Goal: Information Seeking & Learning: Learn about a topic

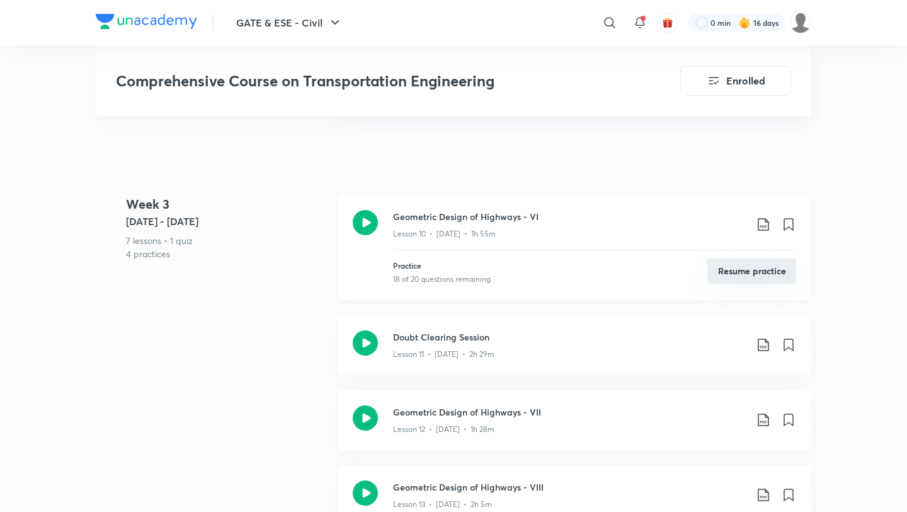
click at [728, 258] on button "Resume practice" at bounding box center [751, 270] width 89 height 25
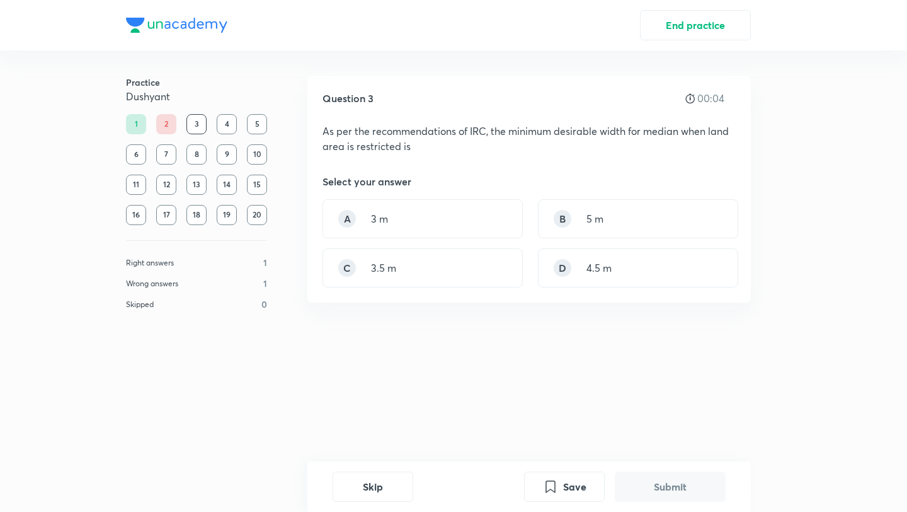
click at [131, 122] on div "1" at bounding box center [136, 124] width 20 height 20
click at [649, 214] on div "B 5 m" at bounding box center [638, 218] width 200 height 39
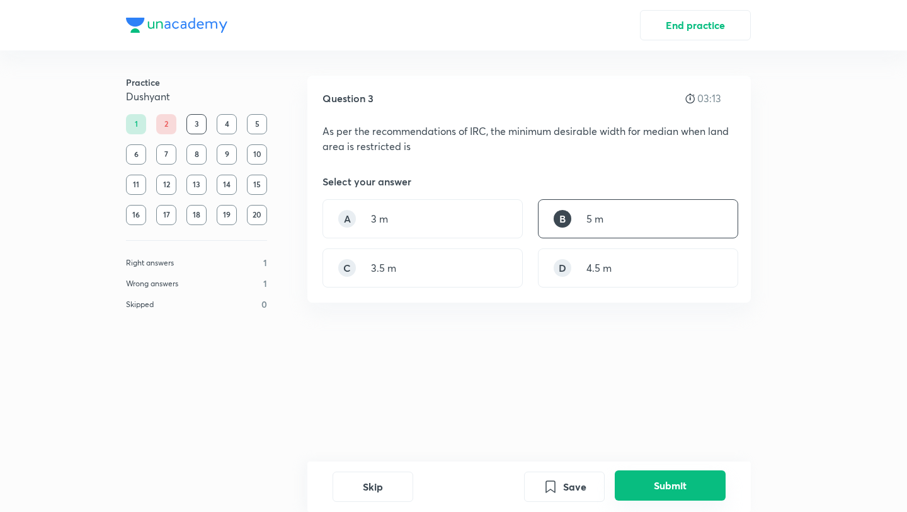
click at [670, 479] on button "Submit" at bounding box center [670, 485] width 111 height 30
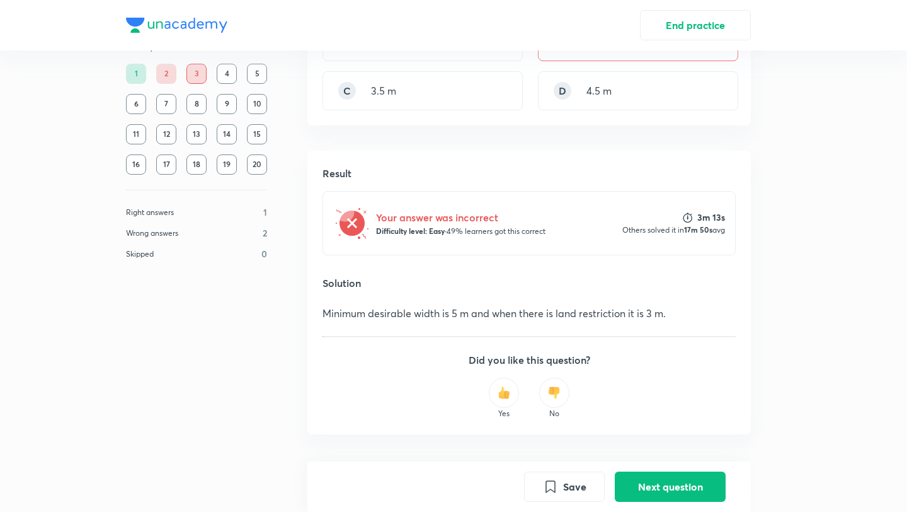
scroll to position [200, 0]
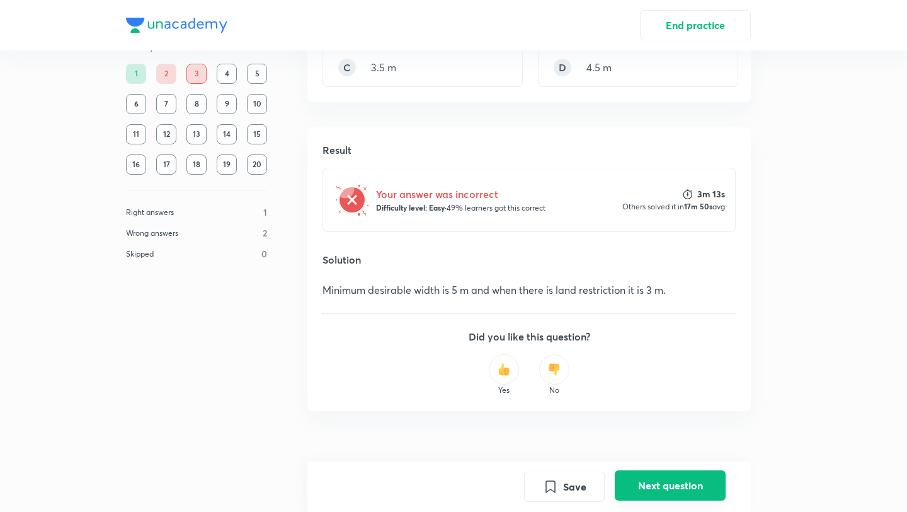
click at [680, 479] on button "Next question" at bounding box center [670, 485] width 111 height 30
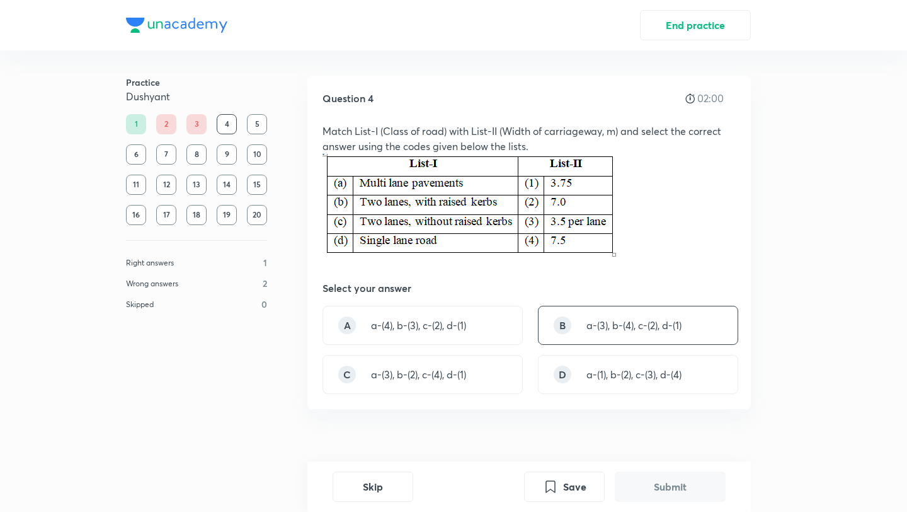
click at [619, 319] on p "a-(3), b-(4), c-(2), d-(1)" at bounding box center [633, 324] width 95 height 15
click at [685, 483] on button "Submit" at bounding box center [670, 485] width 111 height 30
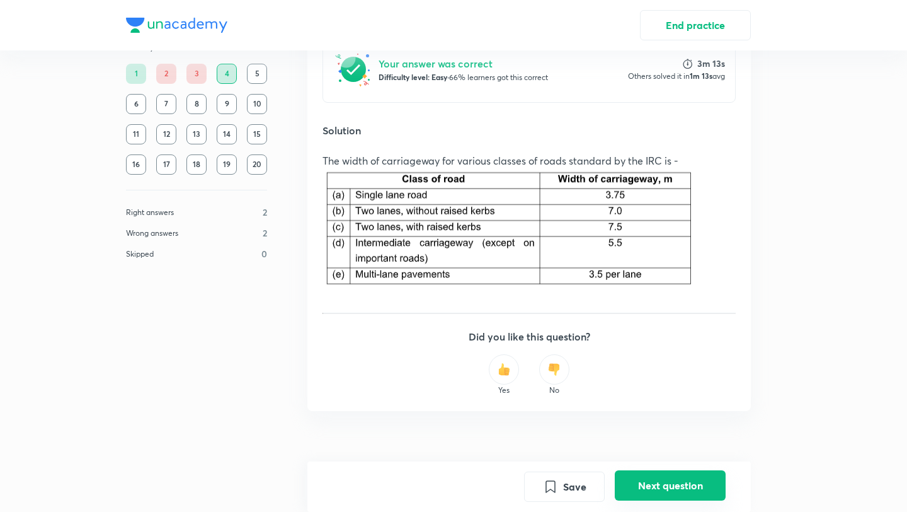
scroll to position [437, 0]
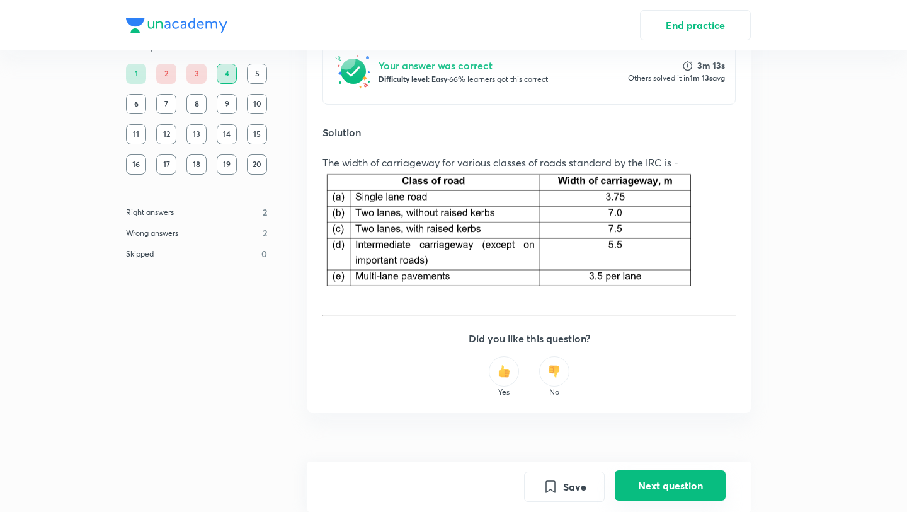
click at [685, 483] on button "Next question" at bounding box center [670, 485] width 111 height 30
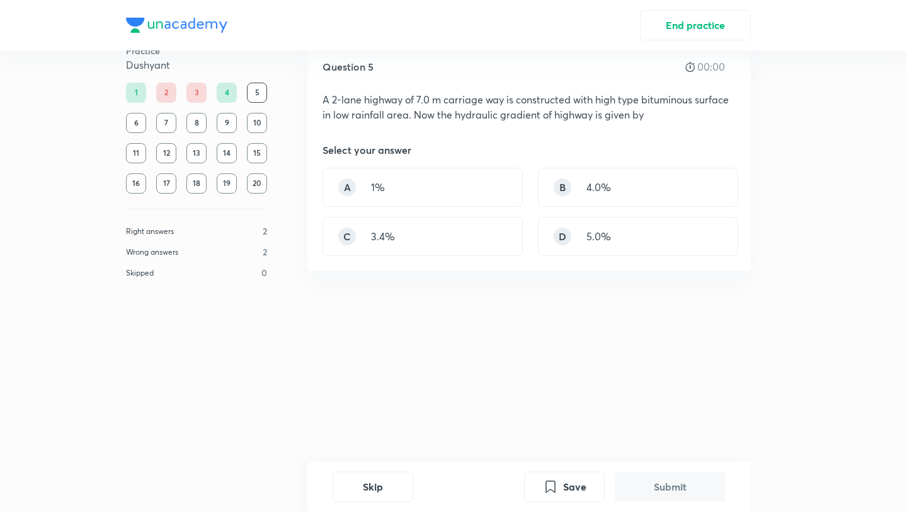
scroll to position [0, 0]
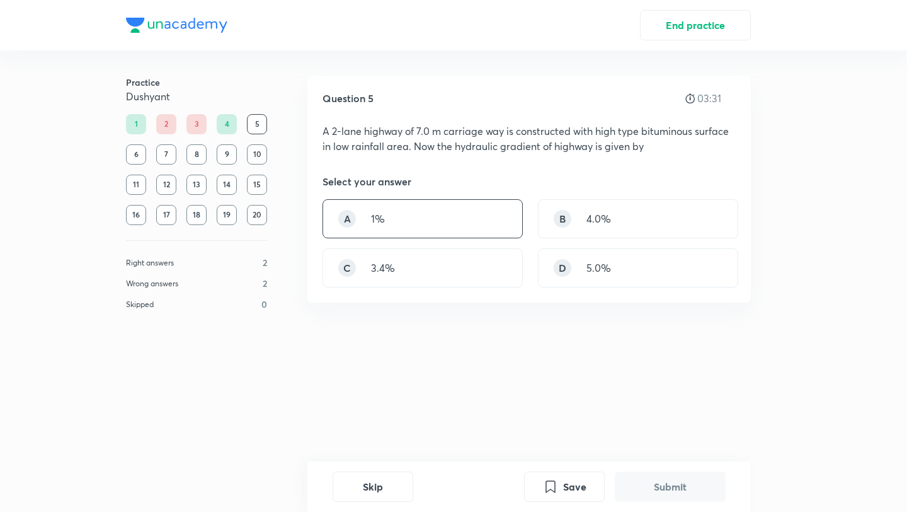
click at [474, 208] on div "A 1%" at bounding box center [423, 218] width 200 height 39
click at [668, 488] on button "Submit" at bounding box center [670, 485] width 111 height 30
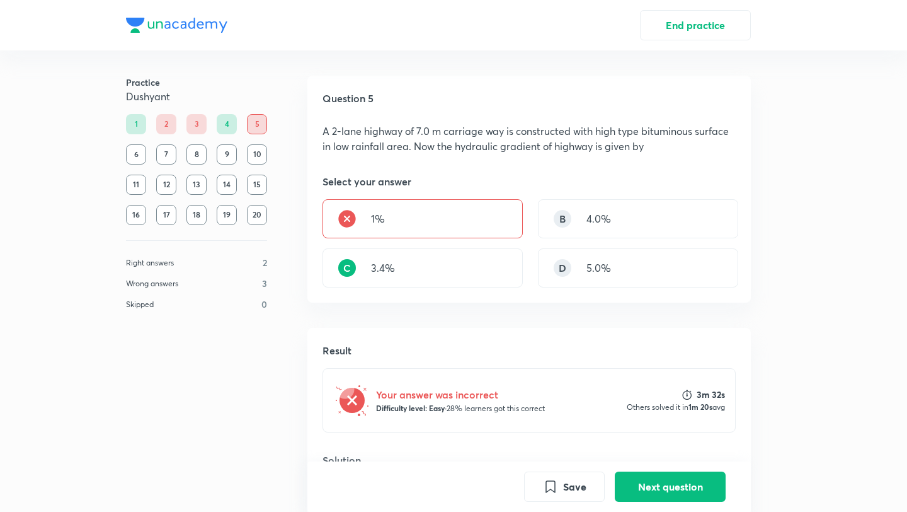
scroll to position [231, 0]
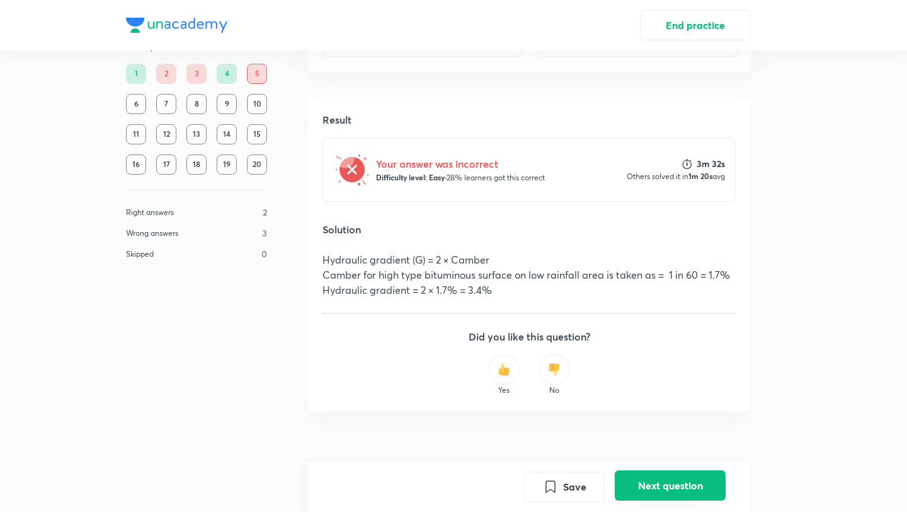
click at [666, 491] on button "Next question" at bounding box center [670, 485] width 111 height 30
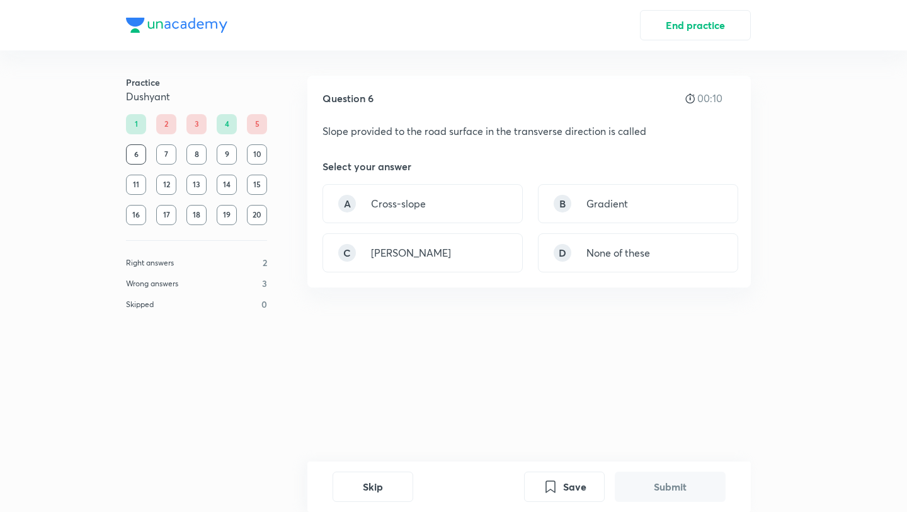
click at [133, 124] on div "1" at bounding box center [136, 124] width 20 height 20
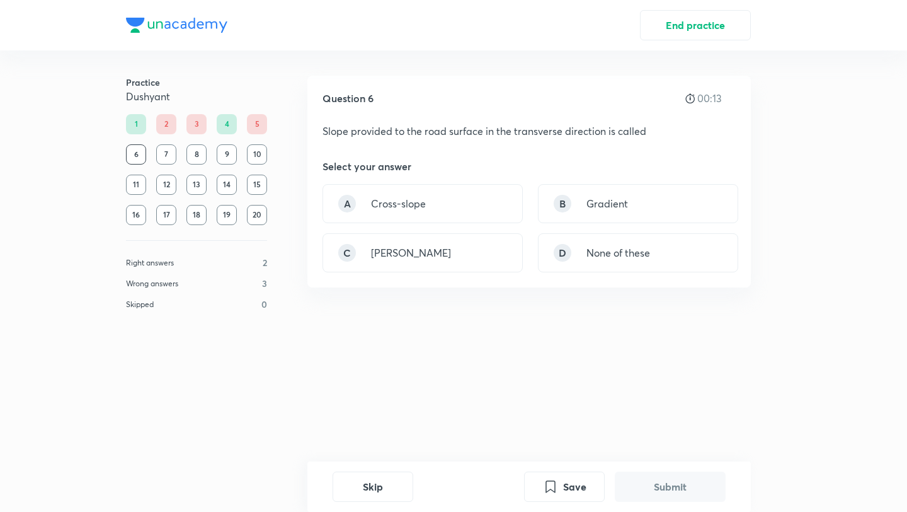
click at [164, 157] on div "7" at bounding box center [166, 154] width 20 height 20
click at [457, 258] on div "C [PERSON_NAME]" at bounding box center [423, 252] width 200 height 39
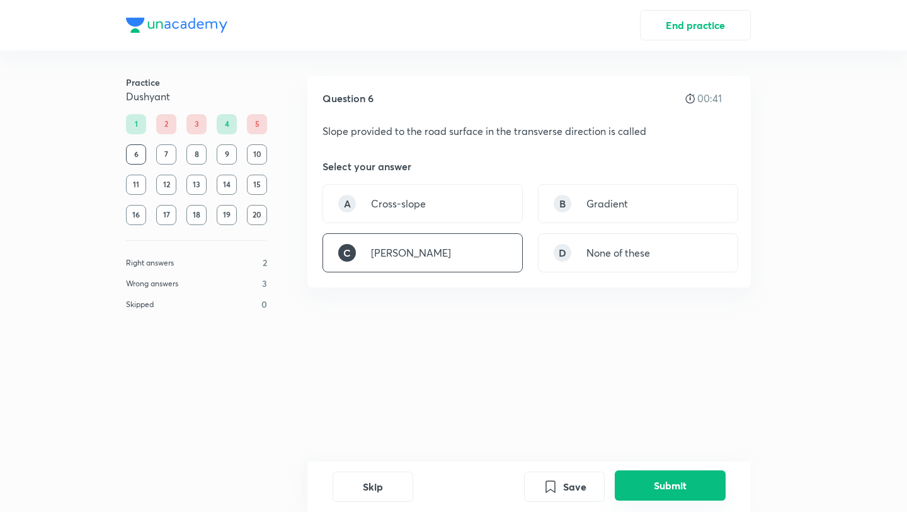
click at [656, 488] on button "Submit" at bounding box center [670, 485] width 111 height 30
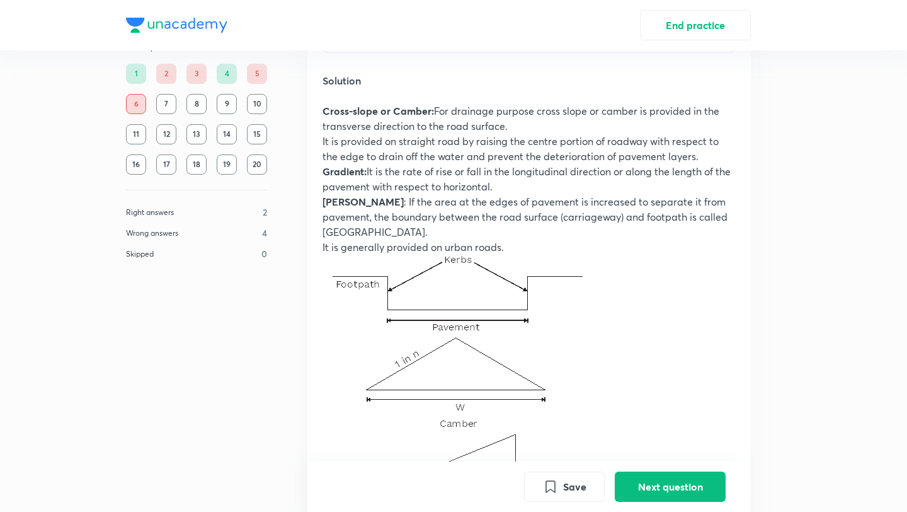
scroll to position [361, 0]
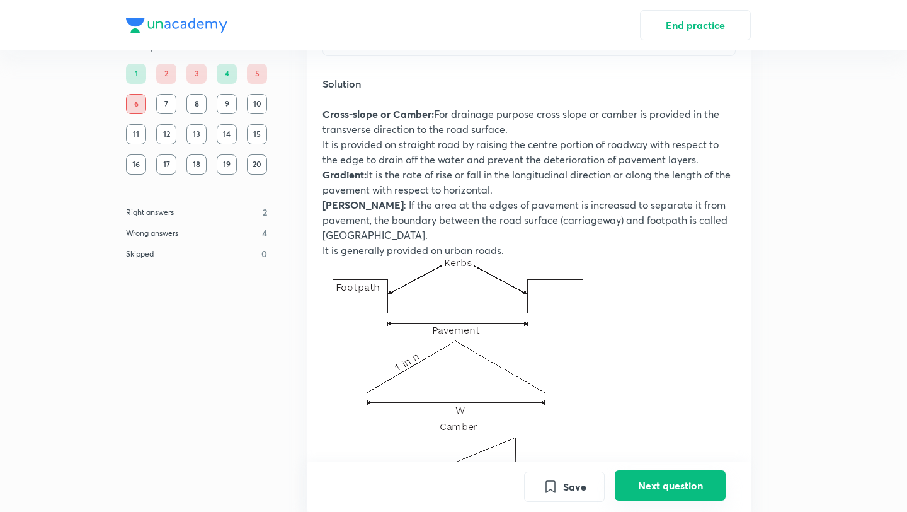
click at [657, 473] on button "Next question" at bounding box center [670, 485] width 111 height 30
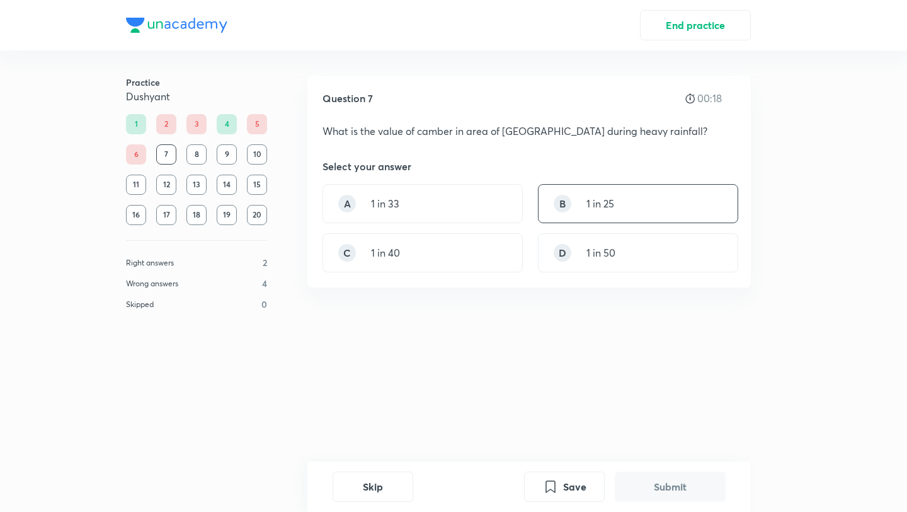
click at [617, 211] on div "B 1 in 25" at bounding box center [638, 203] width 200 height 39
click at [670, 489] on button "Submit" at bounding box center [670, 485] width 111 height 30
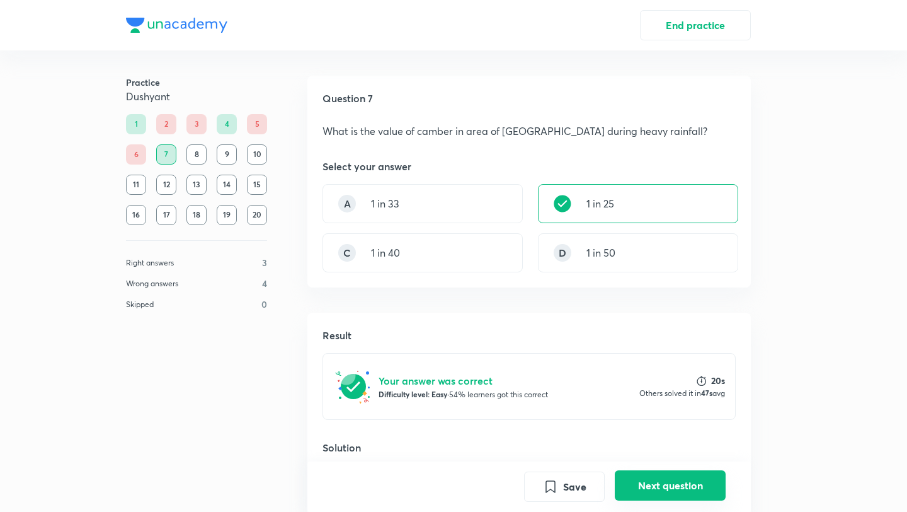
scroll to position [204, 0]
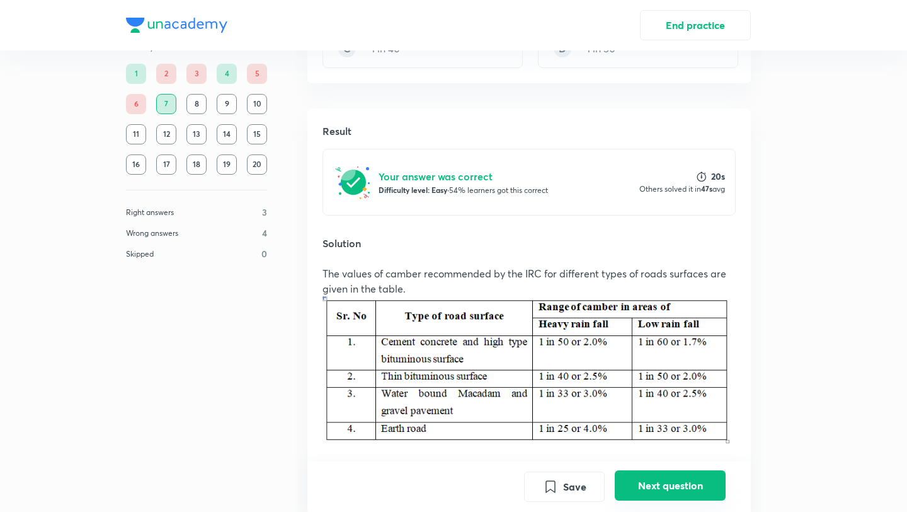
click at [670, 489] on button "Next question" at bounding box center [670, 485] width 111 height 30
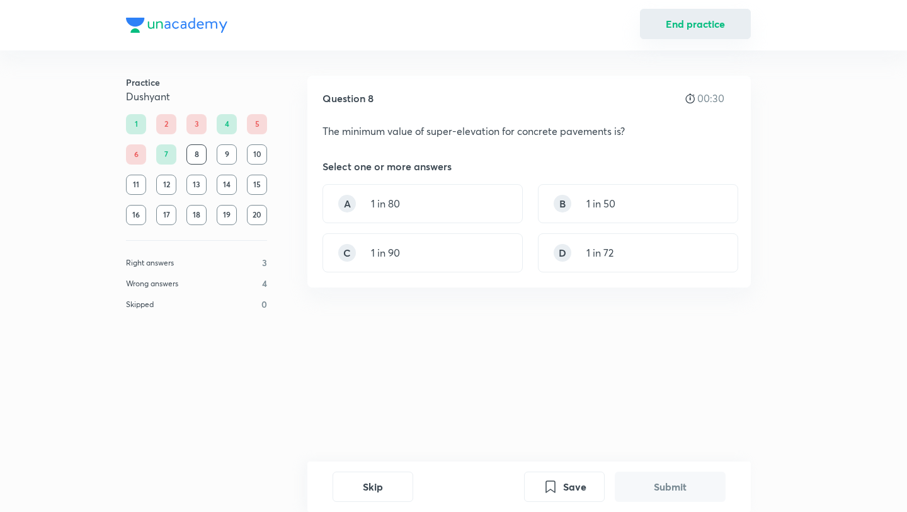
click at [655, 33] on button "End practice" at bounding box center [695, 24] width 111 height 30
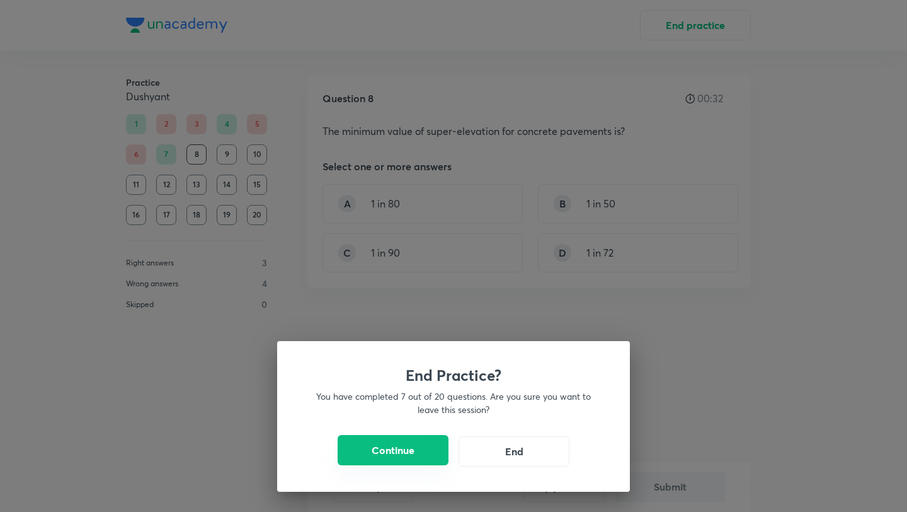
click at [414, 457] on button "Continue" at bounding box center [393, 450] width 111 height 30
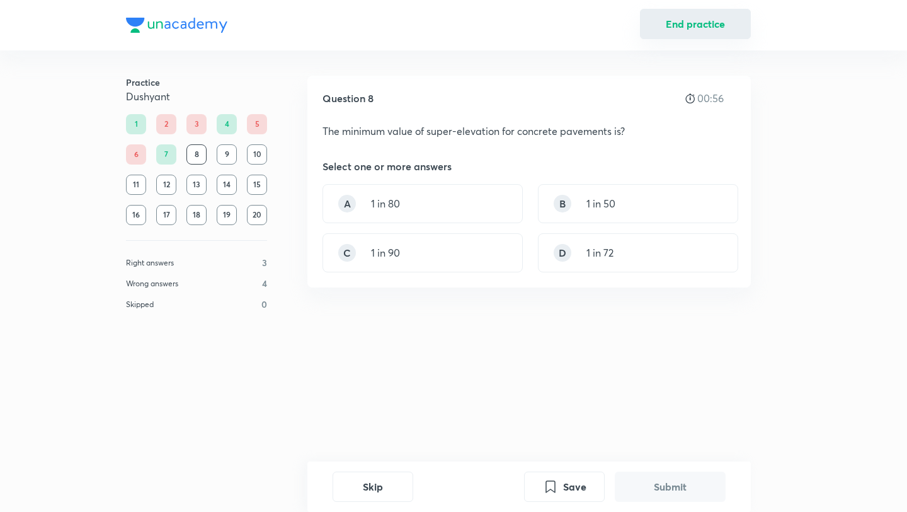
click at [702, 21] on button "End practice" at bounding box center [695, 24] width 111 height 30
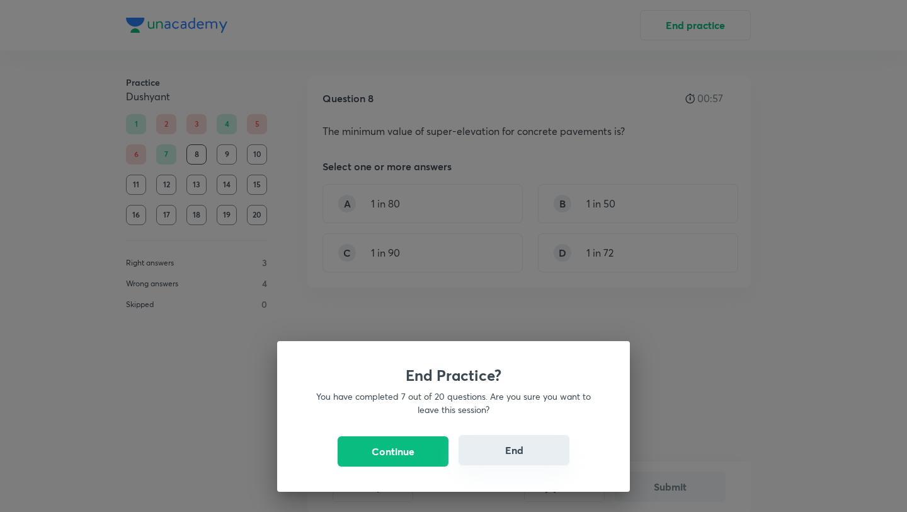
click at [477, 442] on button "End" at bounding box center [514, 450] width 111 height 30
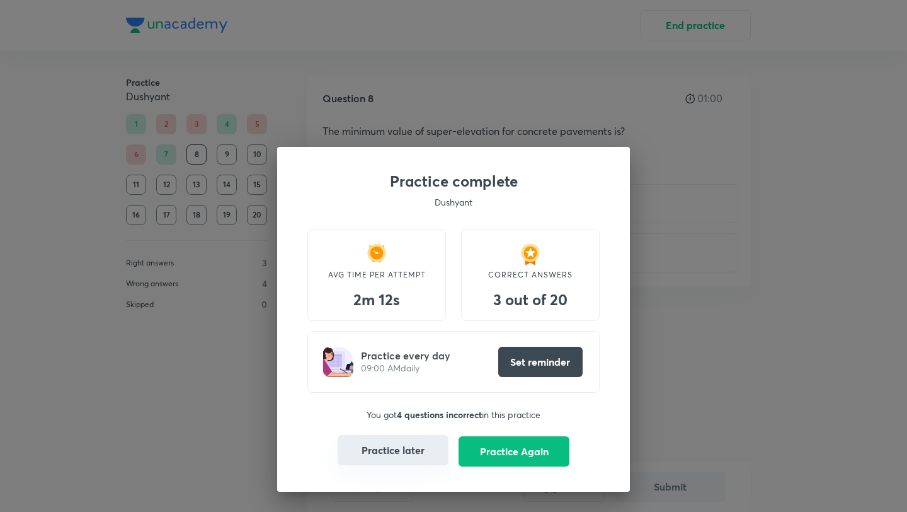
click at [383, 450] on button "Practice later" at bounding box center [393, 450] width 111 height 30
